Goal: Task Accomplishment & Management: Use online tool/utility

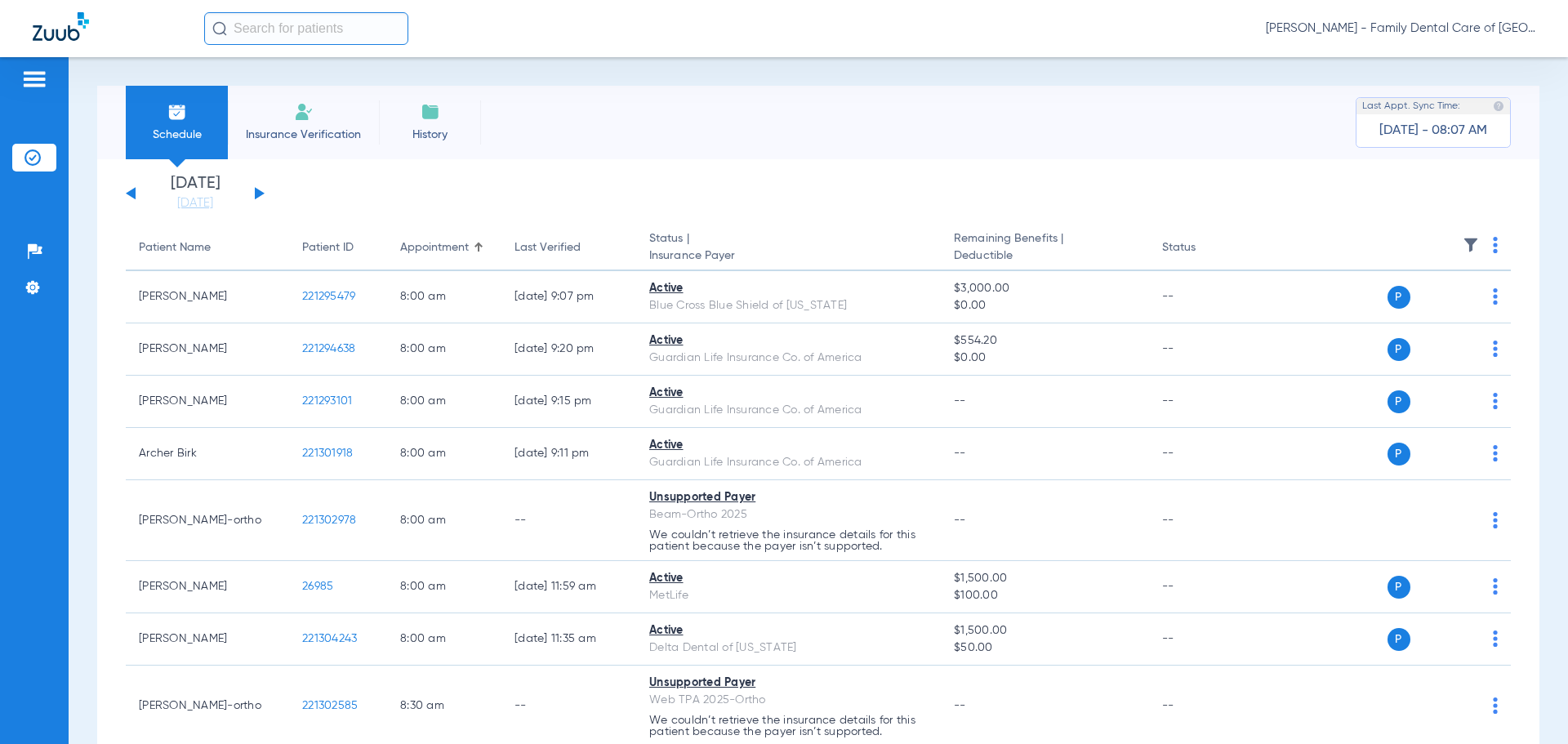
click at [259, 30] on input "text" at bounding box center [306, 29] width 204 height 33
click at [305, 122] on li "Insurance Verification" at bounding box center [303, 122] width 151 height 73
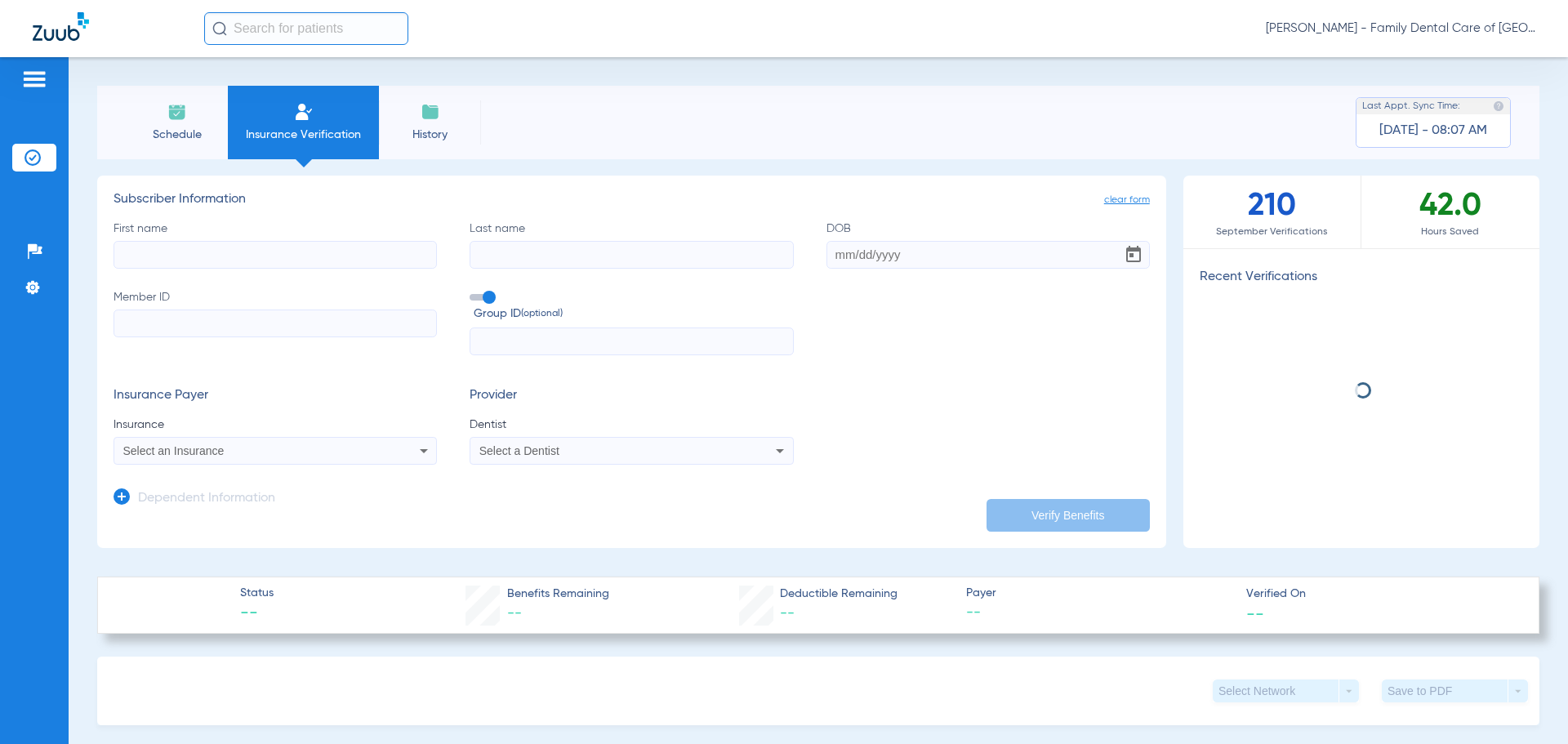
click at [227, 248] on input "First name" at bounding box center [275, 254] width 323 height 28
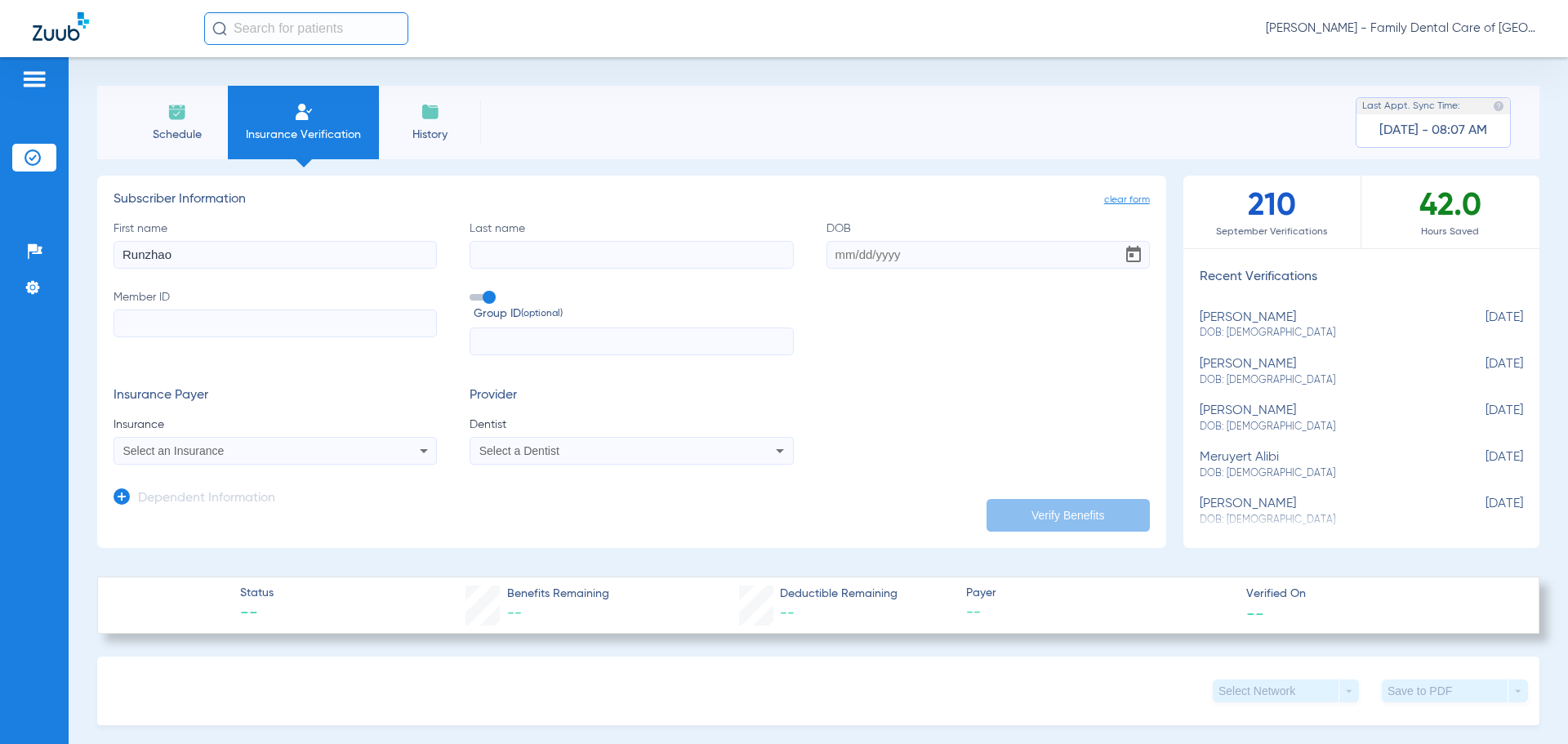
type input "Runzhao"
type input "Hu"
click at [834, 253] on input "DOB Required" at bounding box center [989, 254] width 323 height 28
type input "0"
type input "[DATE]"
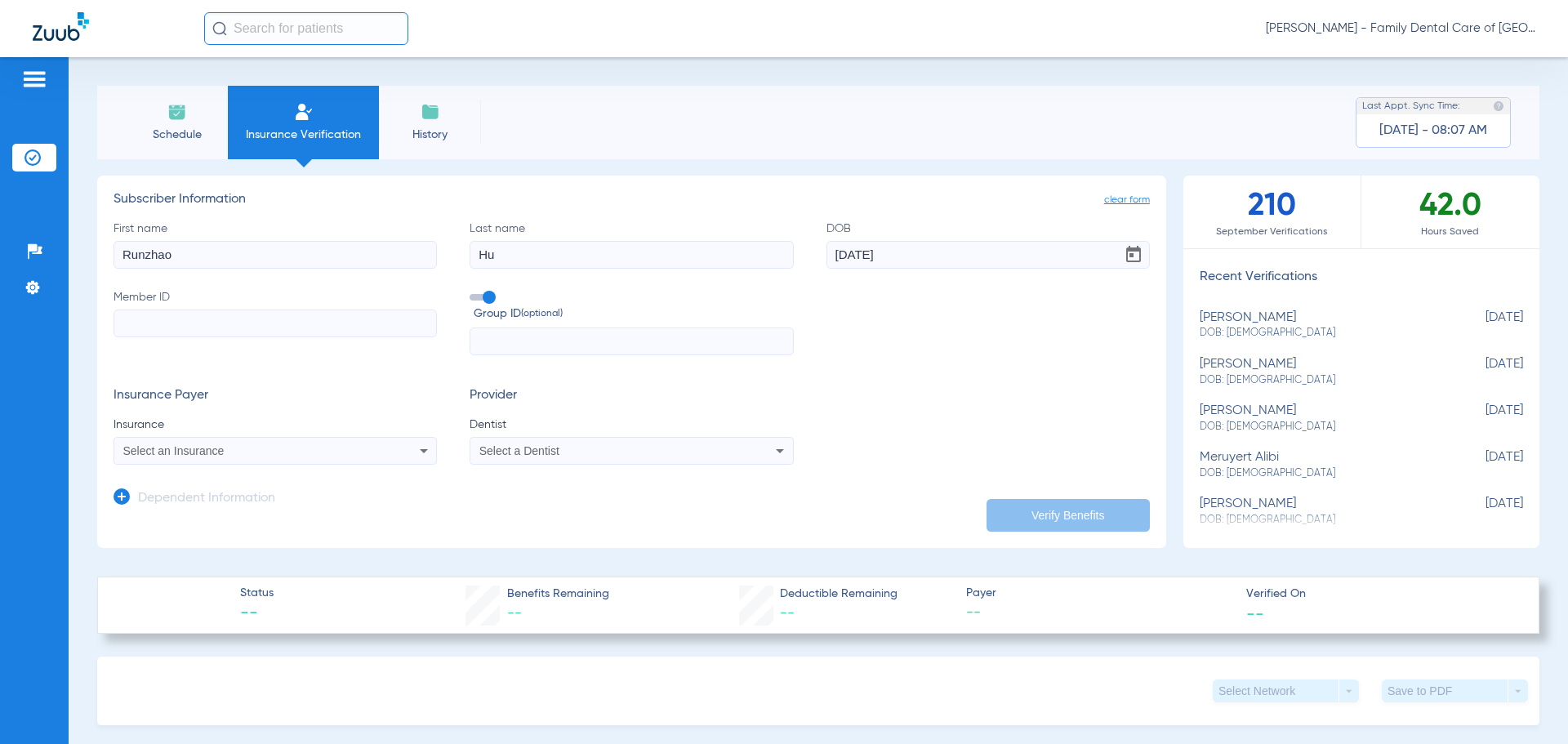
click at [414, 450] on icon at bounding box center [424, 450] width 19 height 19
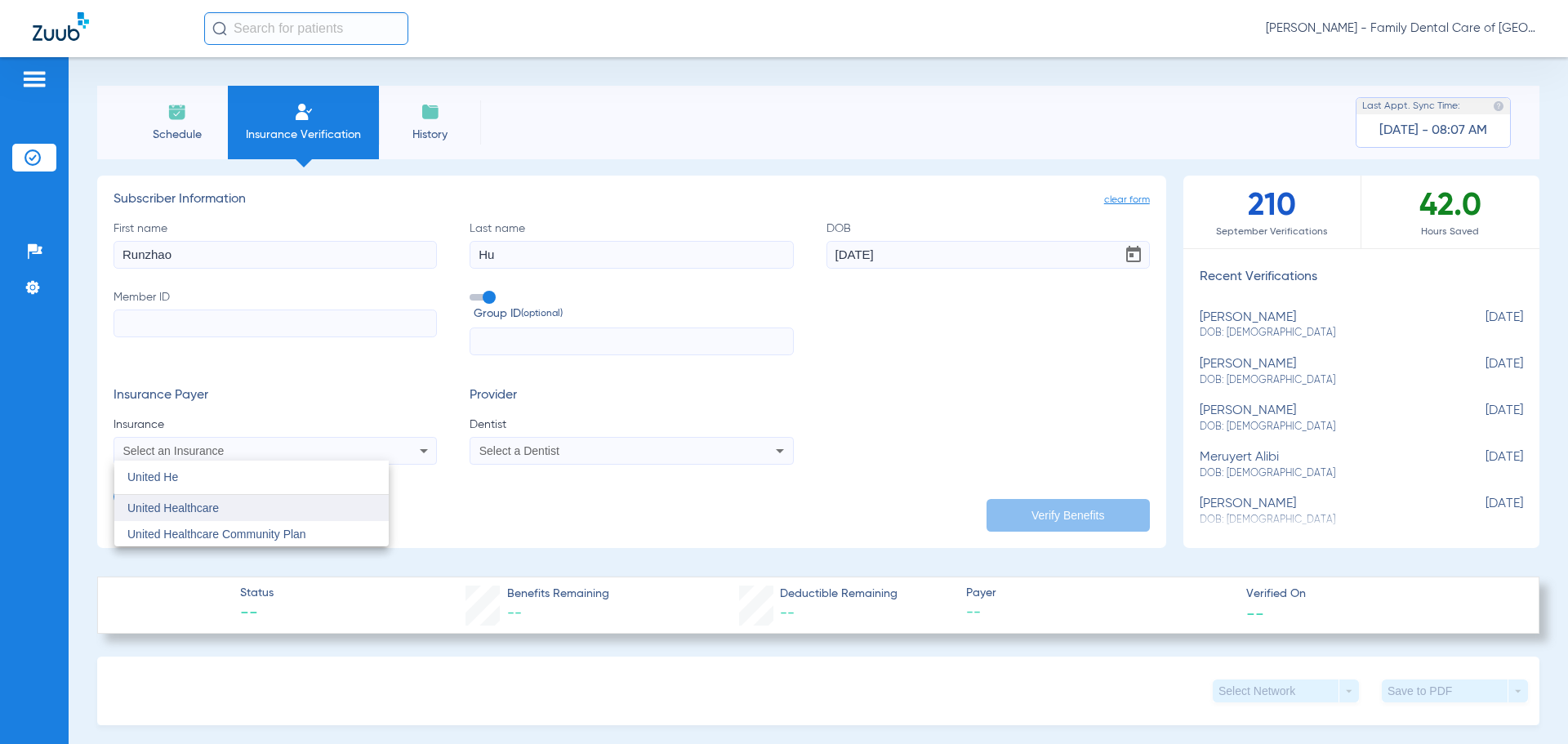
type input "United He"
click at [217, 500] on mat-option "United Healthcare" at bounding box center [251, 507] width 274 height 26
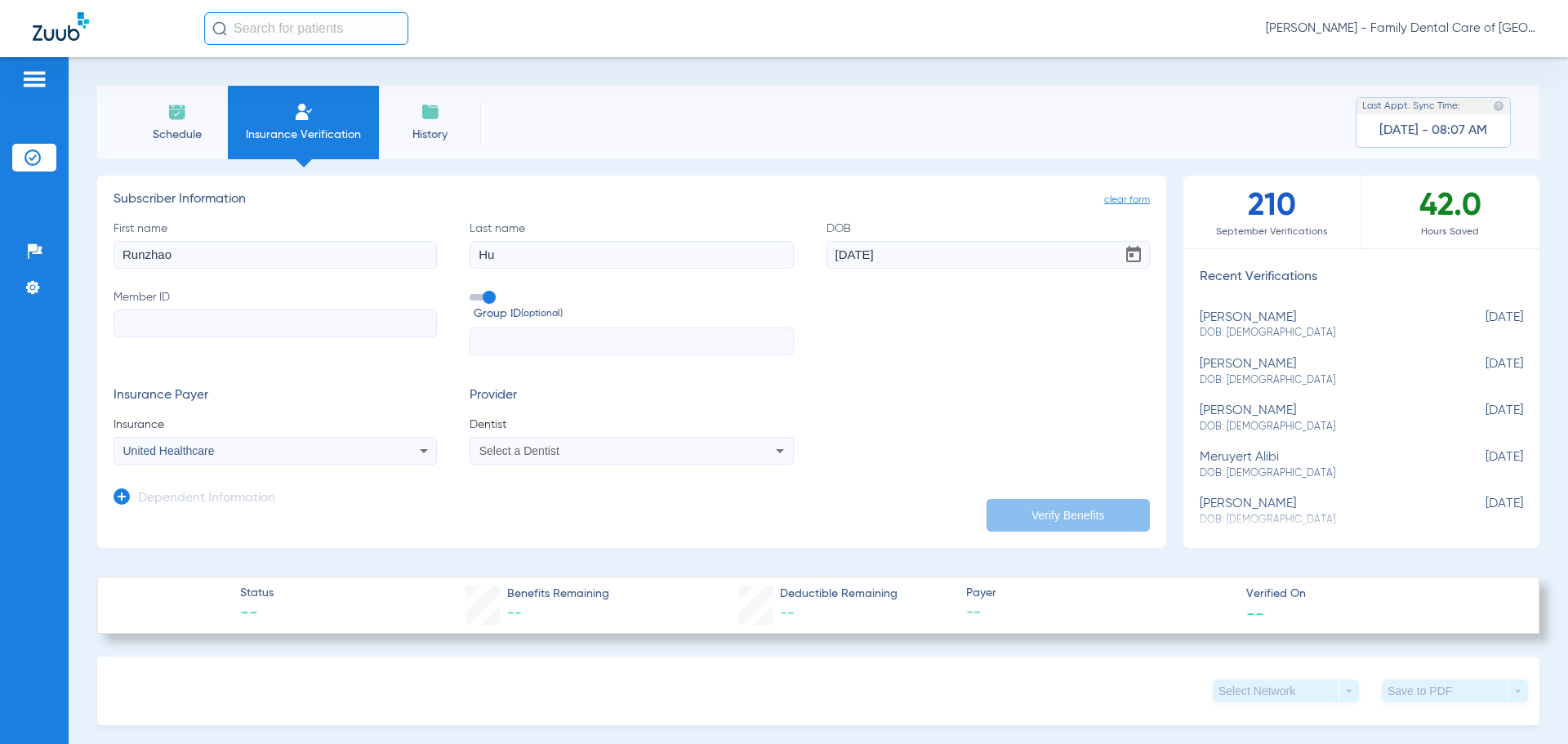
click at [772, 454] on icon at bounding box center [780, 450] width 19 height 19
type input "[PERSON_NAME]"
click at [617, 504] on span "[PERSON_NAME] 1538516984" at bounding box center [560, 508] width 159 height 12
click at [176, 321] on input "Member ID" at bounding box center [275, 323] width 323 height 28
type input "714970141"
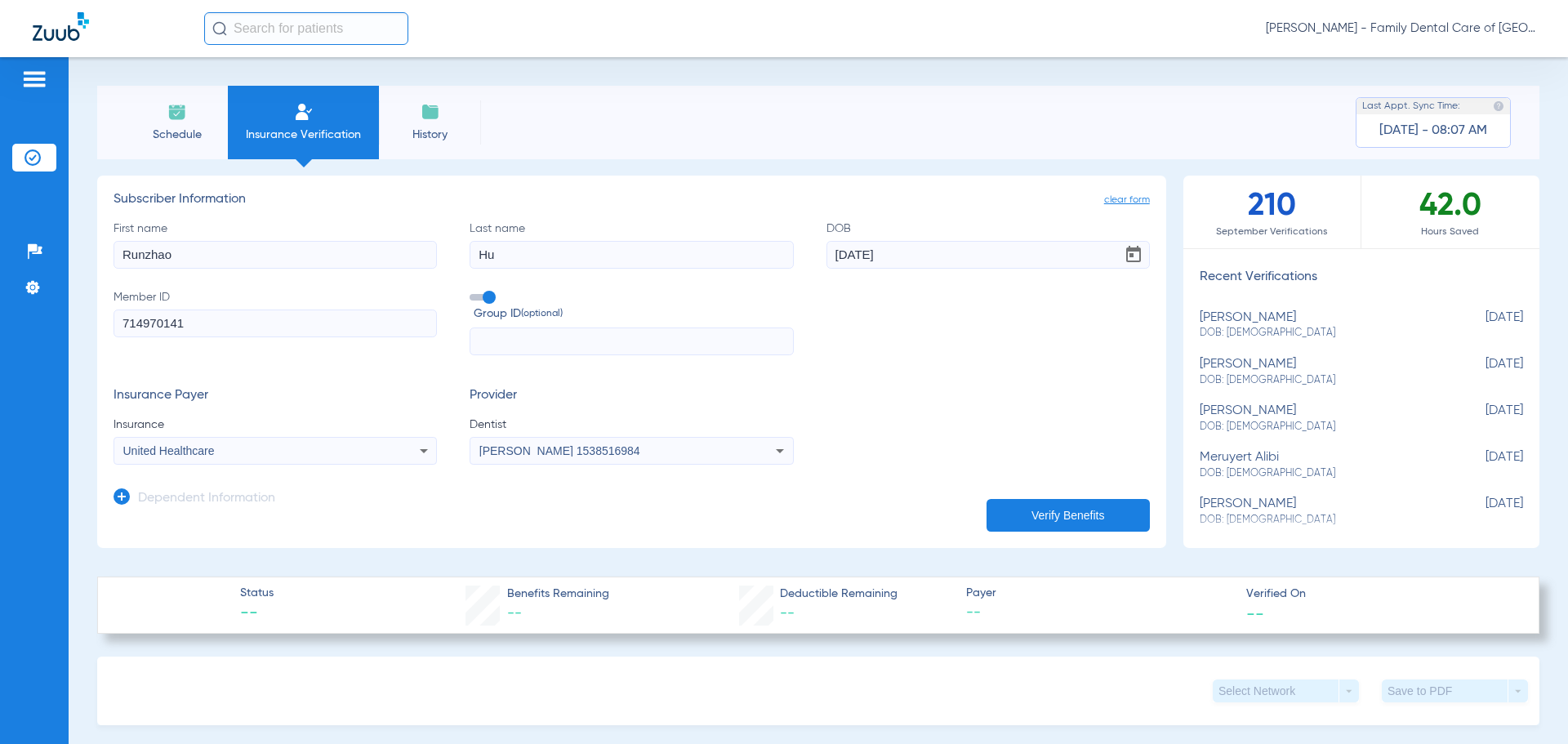
click at [1058, 520] on button "Verify Benefits" at bounding box center [1068, 516] width 164 height 33
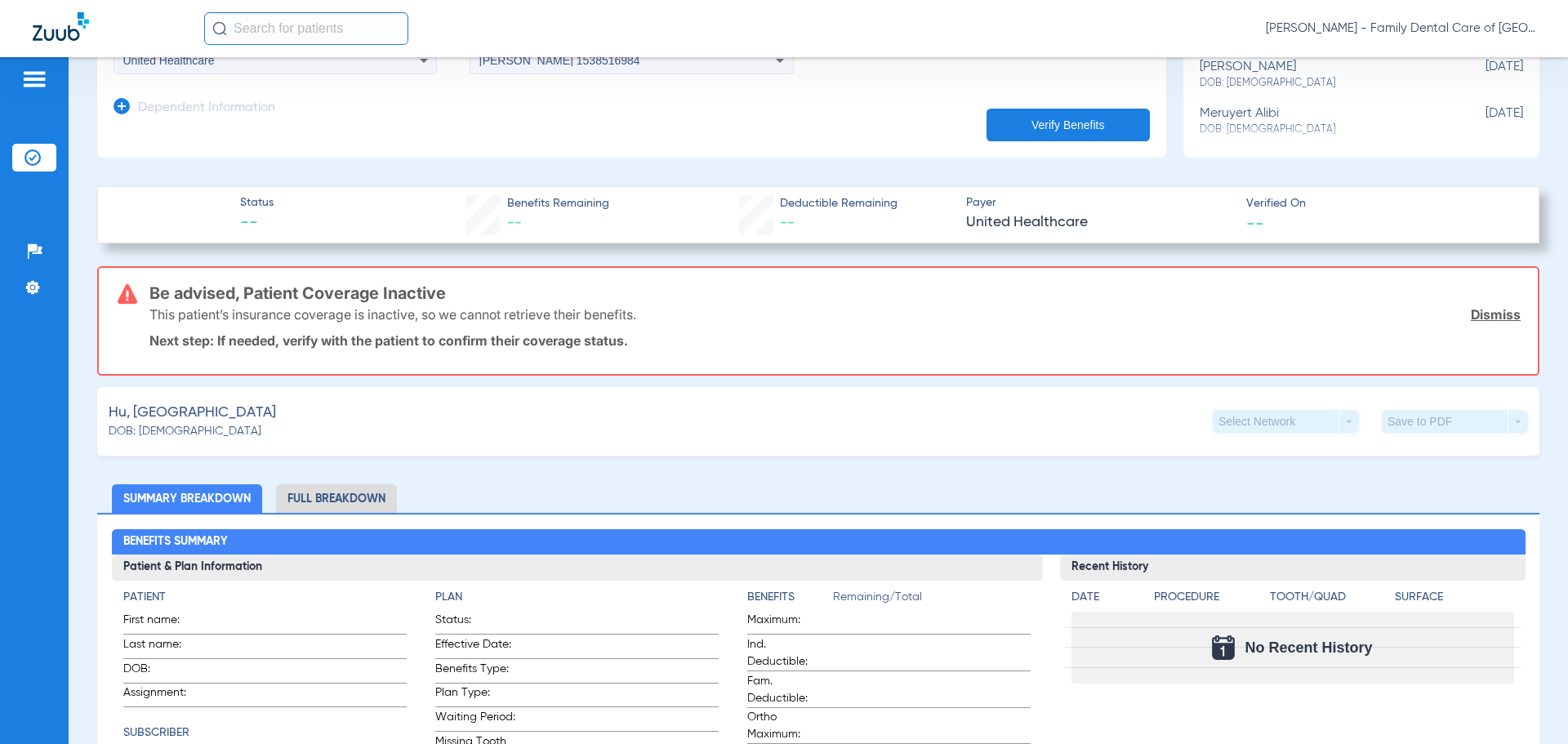
scroll to position [164, 0]
